Goal: Task Accomplishment & Management: Complete application form

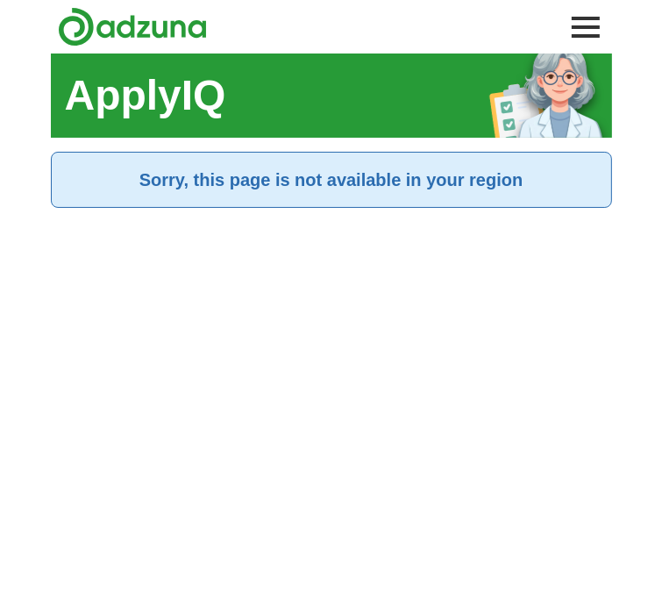
click at [448, 187] on h2 "Sorry, this page is not available in your region" at bounding box center [332, 180] width 532 height 26
click at [587, 34] on button "Toggle main navigation menu" at bounding box center [586, 27] width 39 height 39
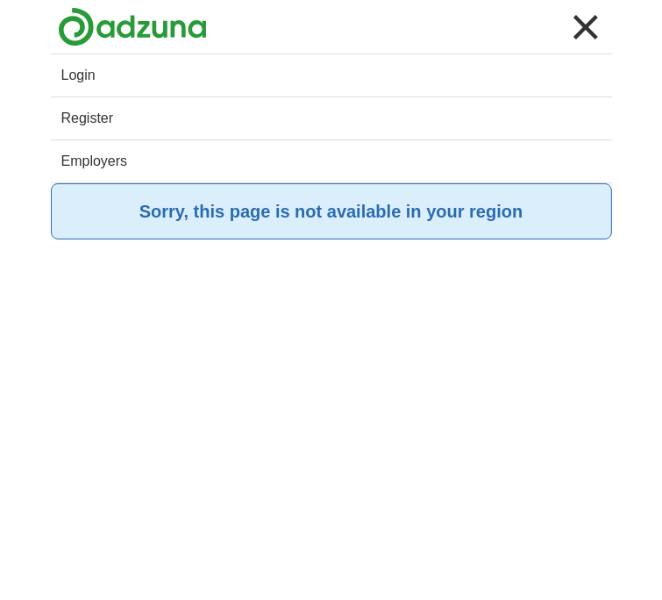
click at [89, 111] on link "Register" at bounding box center [332, 118] width 562 height 42
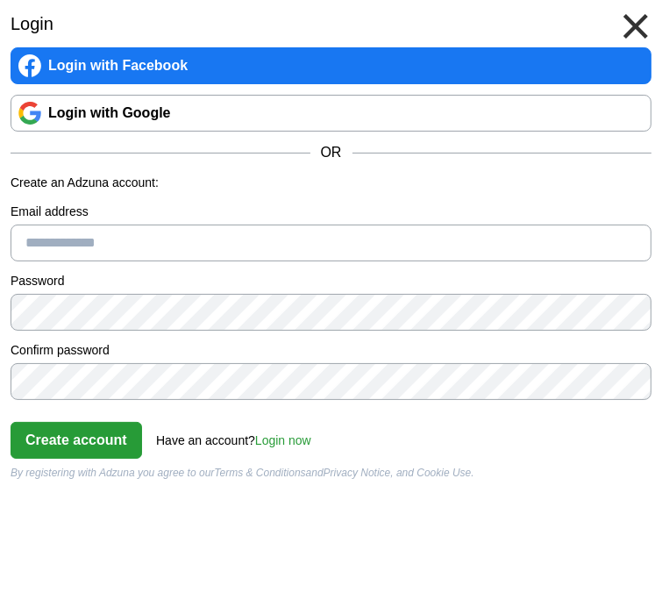
click at [121, 237] on input "Email address" at bounding box center [331, 243] width 641 height 37
type input "**********"
click at [92, 454] on button "Create account" at bounding box center [77, 440] width 132 height 37
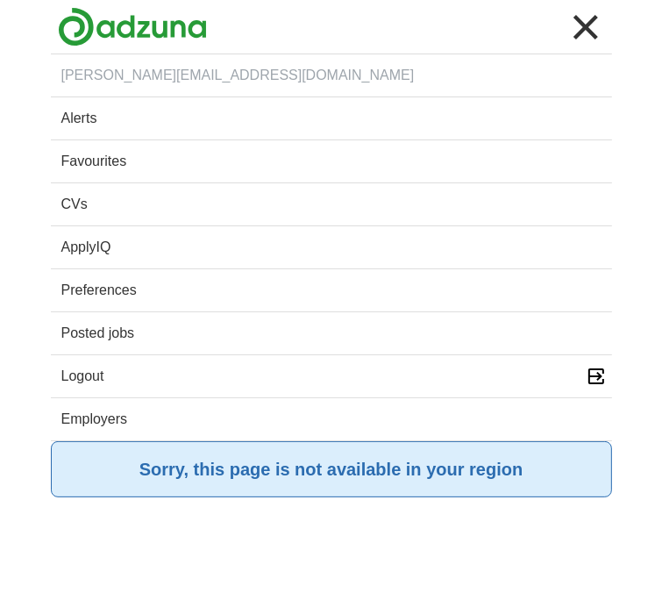
click at [118, 210] on link "CVs" at bounding box center [332, 204] width 562 height 42
